Goal: Find specific page/section: Locate a particular part of the current website

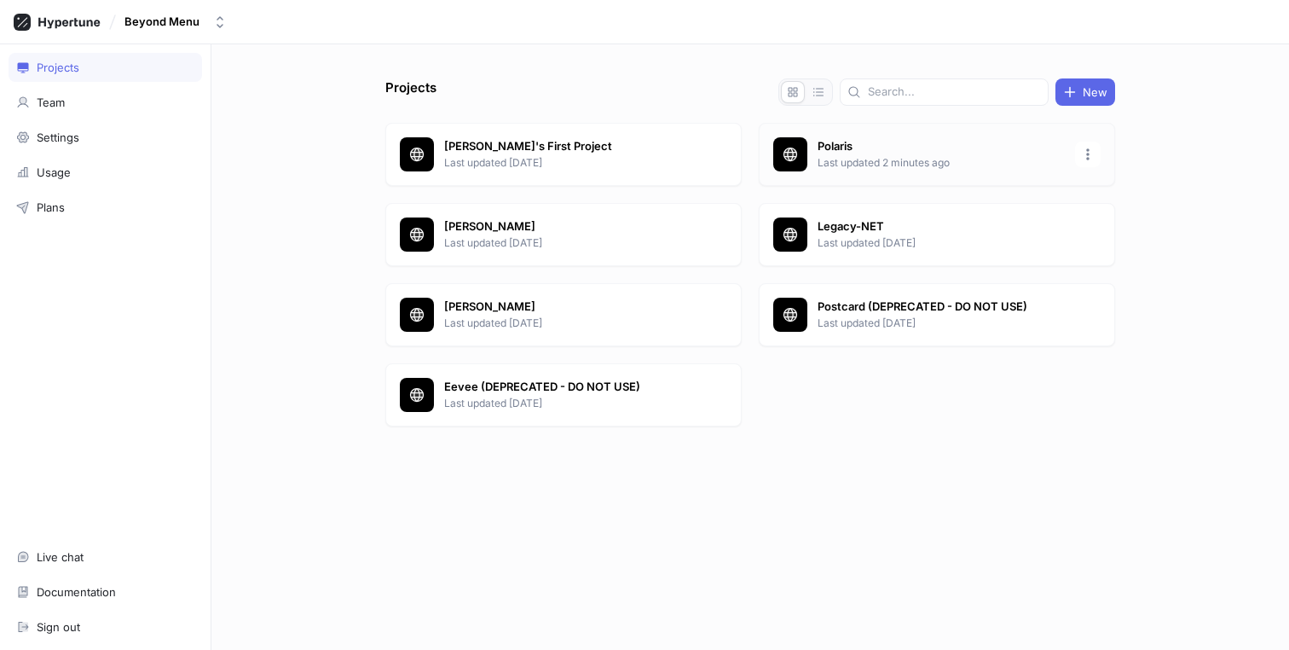
click at [832, 160] on p "Last updated 2 minutes ago" at bounding box center [941, 162] width 247 height 15
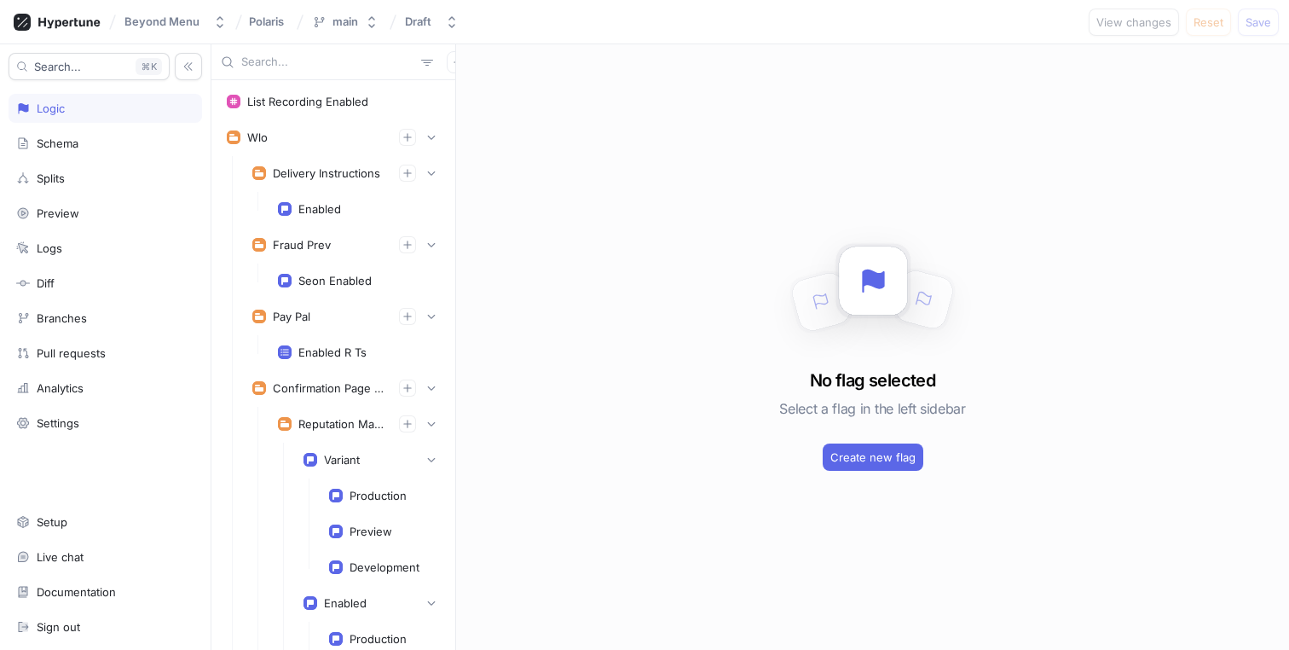
click at [309, 63] on input "text" at bounding box center [327, 62] width 173 height 17
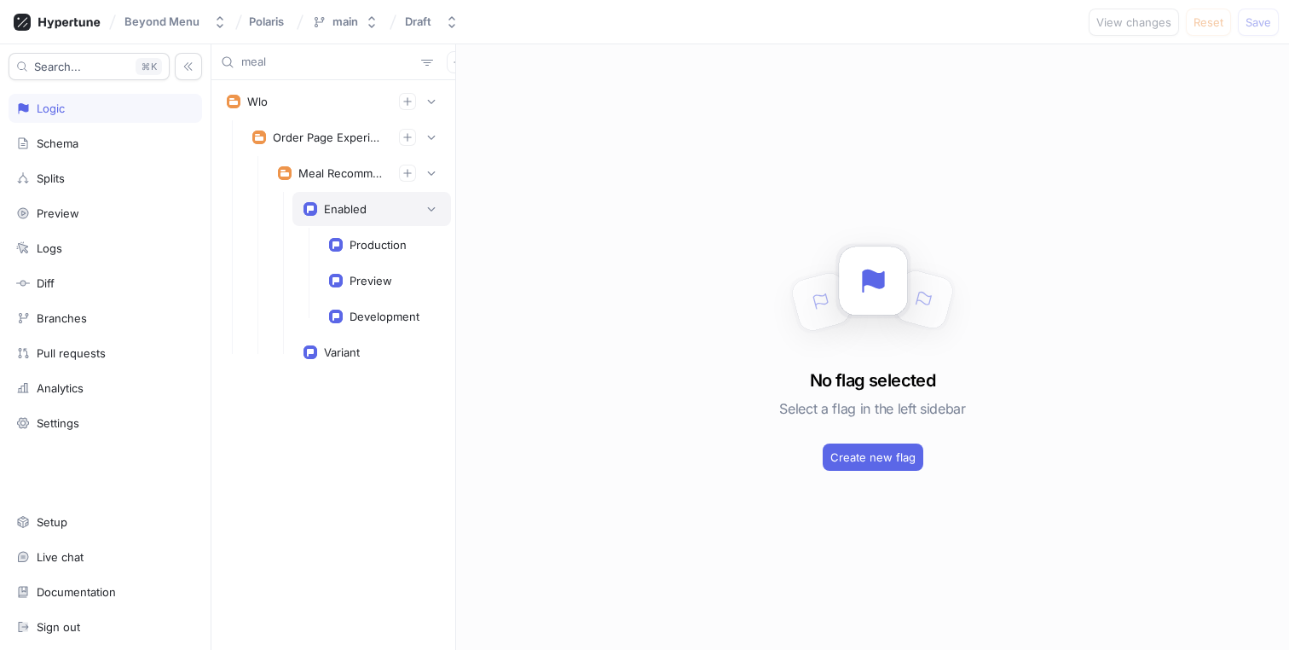
type input "meal"
click at [362, 194] on div "Enabled" at bounding box center [371, 209] width 159 height 34
